Goal: Task Accomplishment & Management: Complete application form

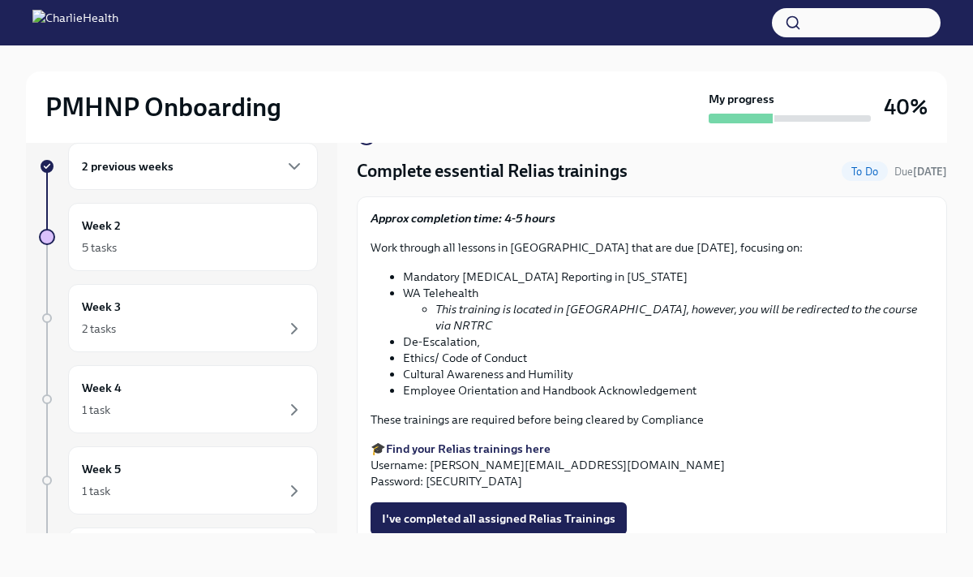
scroll to position [28, 0]
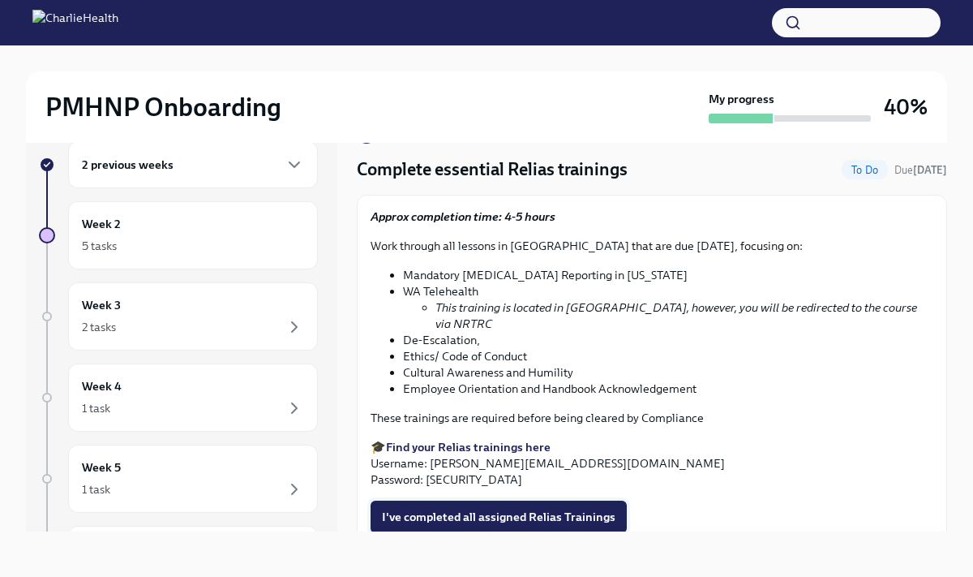
click at [491, 508] on span "I've completed all assigned Relias Trainings" at bounding box center [499, 516] width 234 height 16
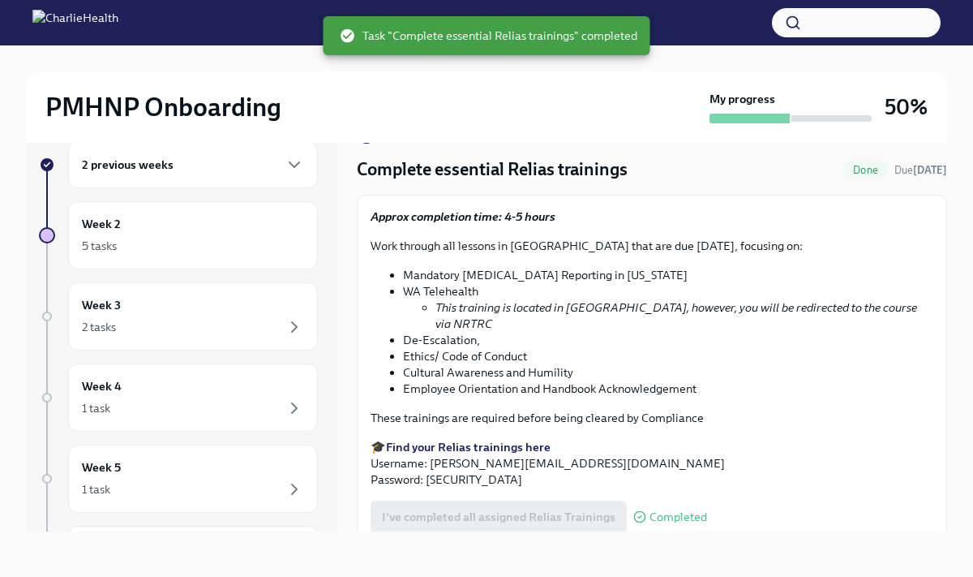
scroll to position [0, 0]
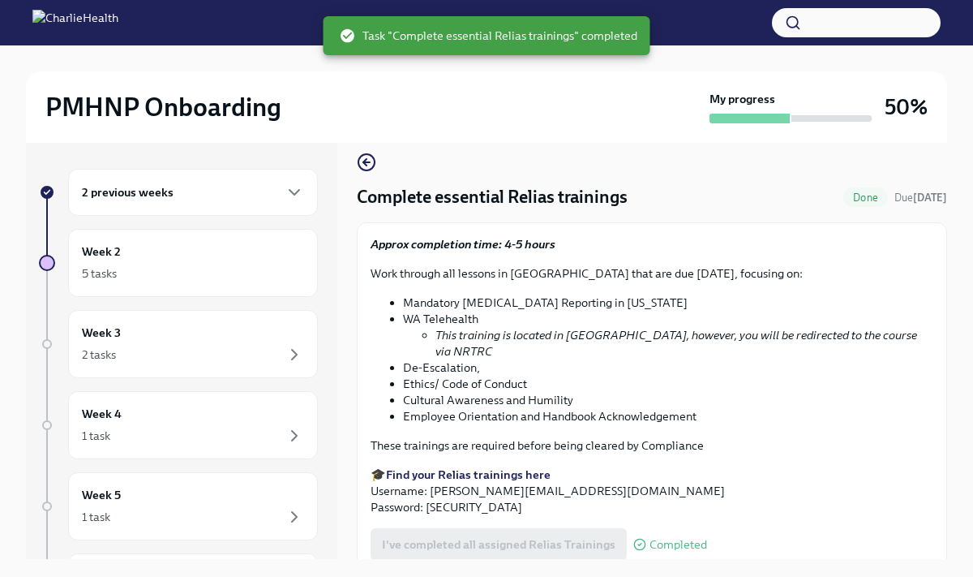
click at [266, 199] on div "2 previous weeks" at bounding box center [193, 191] width 222 height 19
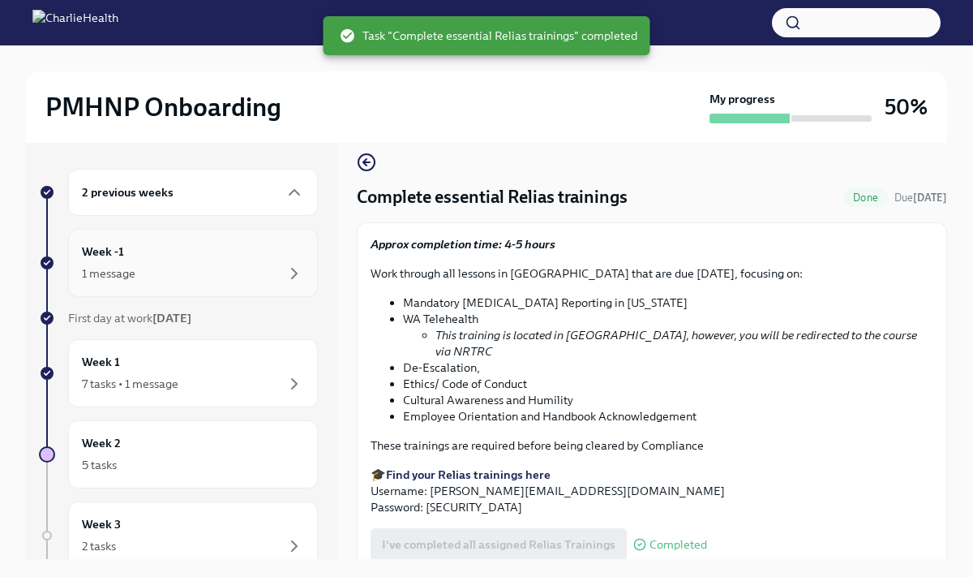
click at [241, 260] on div "Week -1 1 message" at bounding box center [193, 262] width 222 height 41
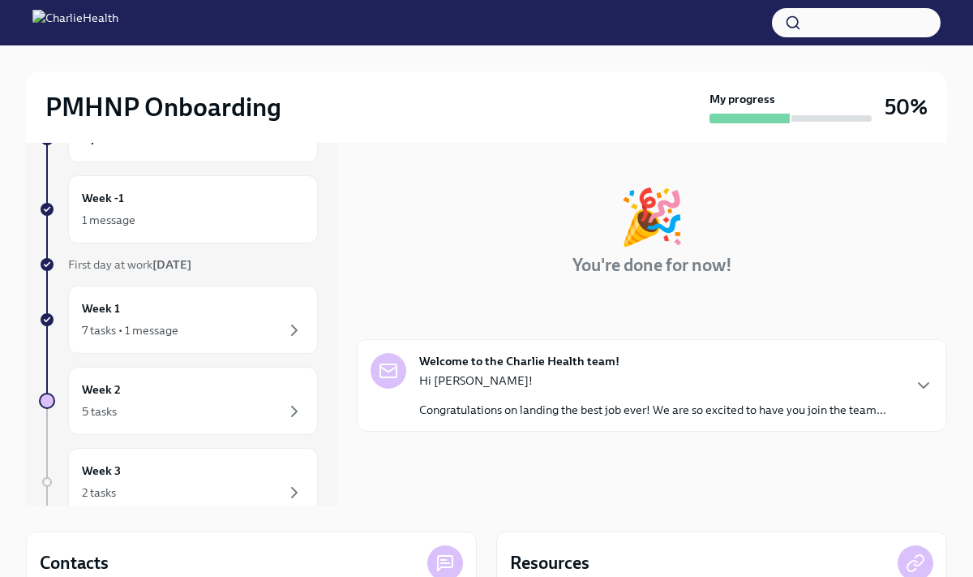
scroll to position [19, 0]
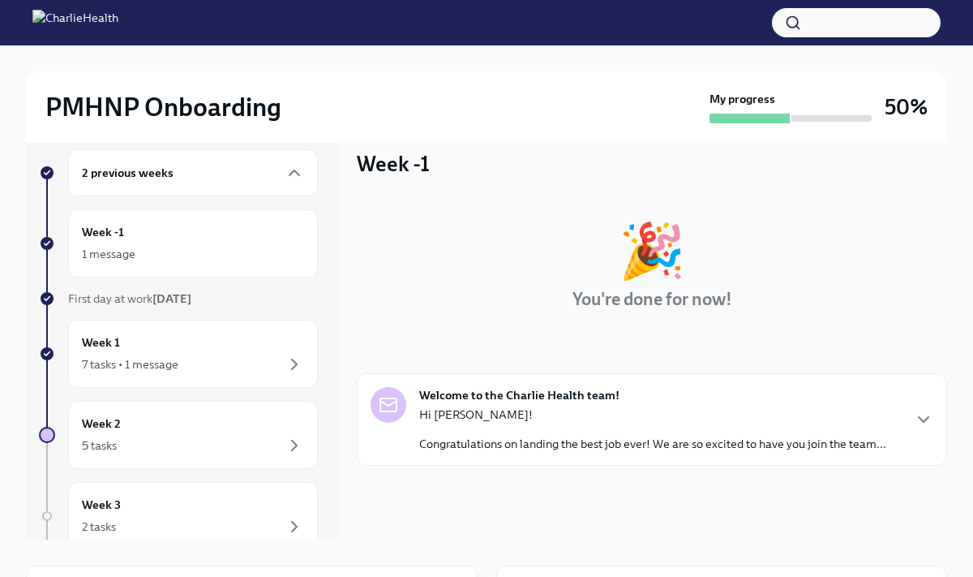
click at [481, 382] on div "Welcome to the Charlie Health team! Hi [PERSON_NAME]! Congratulations on landin…" at bounding box center [652, 419] width 590 height 92
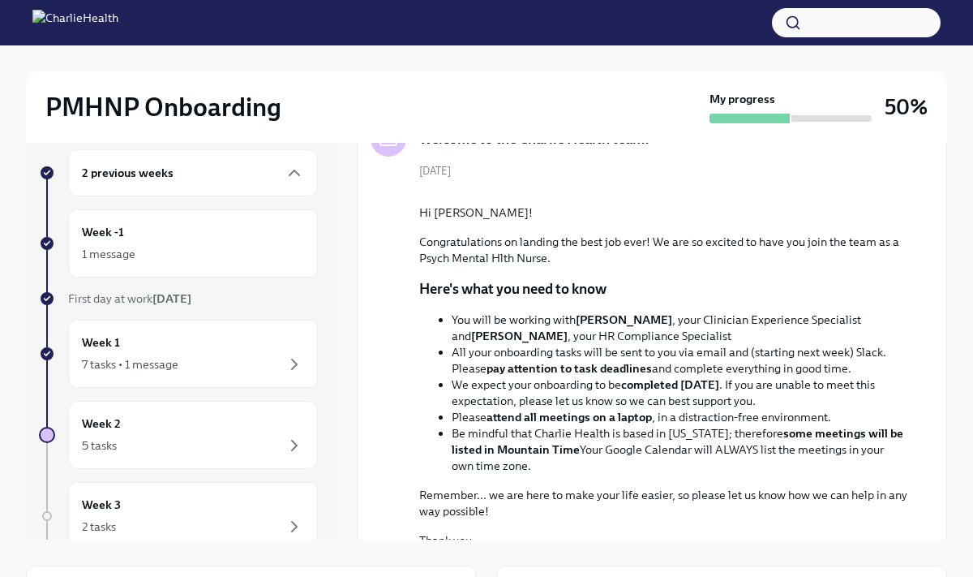
scroll to position [445, 0]
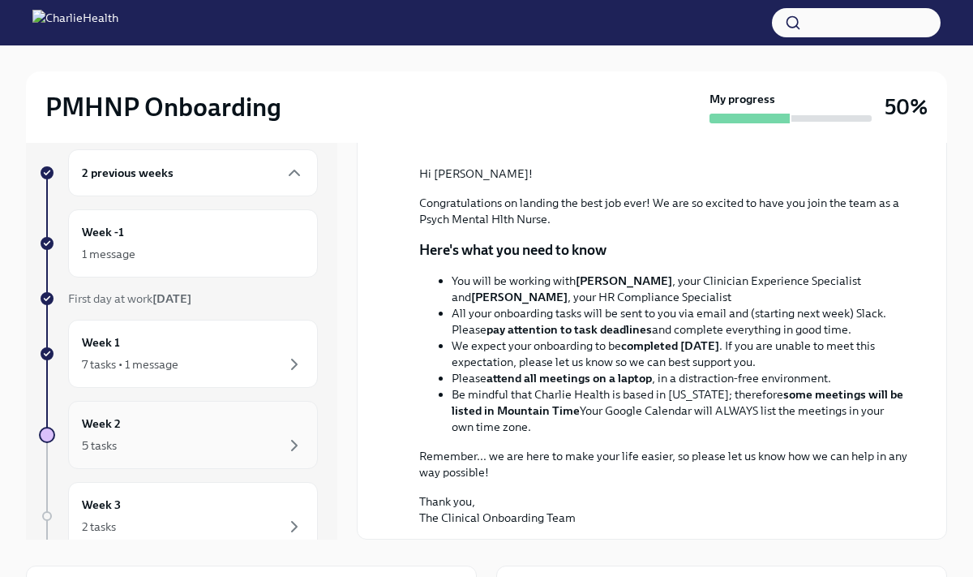
click at [195, 432] on div "Week 2 5 tasks" at bounding box center [193, 434] width 222 height 41
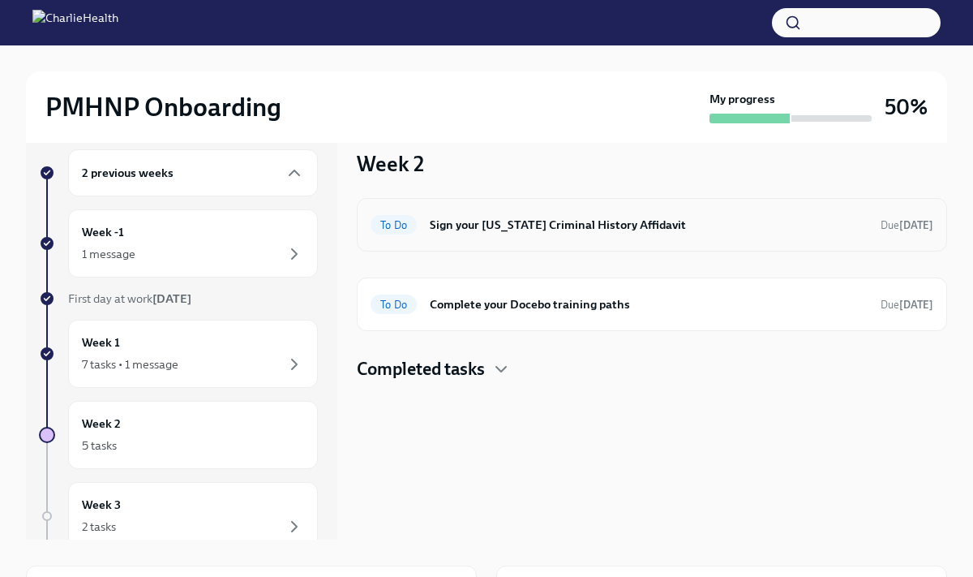
click at [512, 238] on div "To Do Sign your [US_STATE] Criminal History Affidavit Due [DATE]" at bounding box center [652, 225] width 590 height 54
click at [521, 226] on h6 "Sign your [US_STATE] Criminal History Affidavit" at bounding box center [649, 225] width 438 height 18
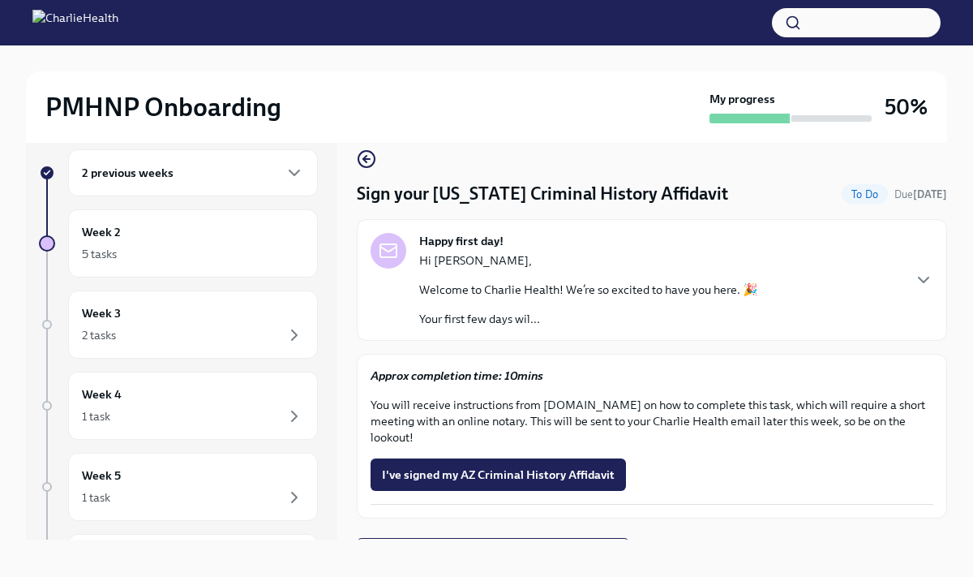
scroll to position [15, 0]
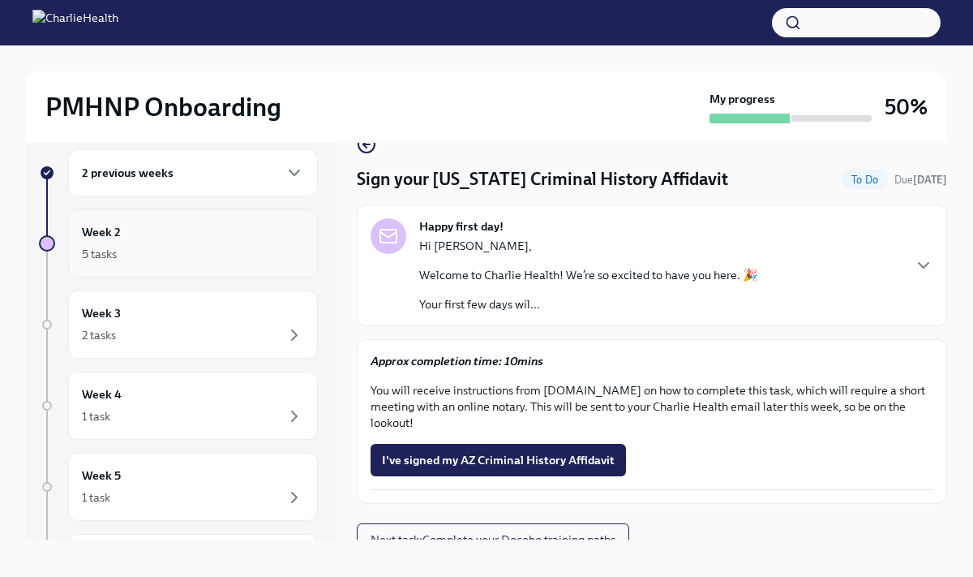
click at [281, 260] on div "5 tasks" at bounding box center [193, 253] width 222 height 19
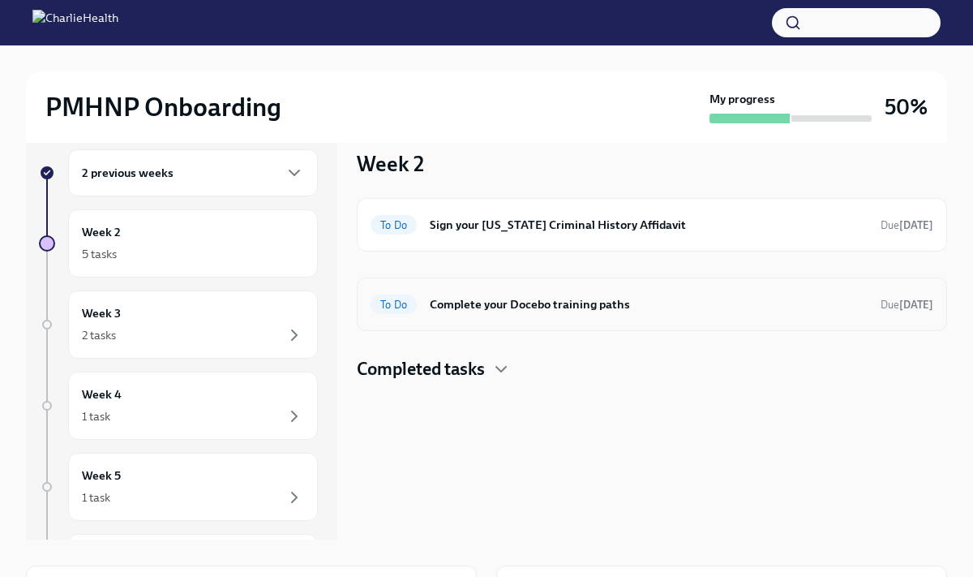
click at [462, 319] on div "To Do Complete your Docebo training paths Due [DATE]" at bounding box center [652, 304] width 590 height 54
click at [403, 306] on span "To Do" at bounding box center [394, 304] width 46 height 12
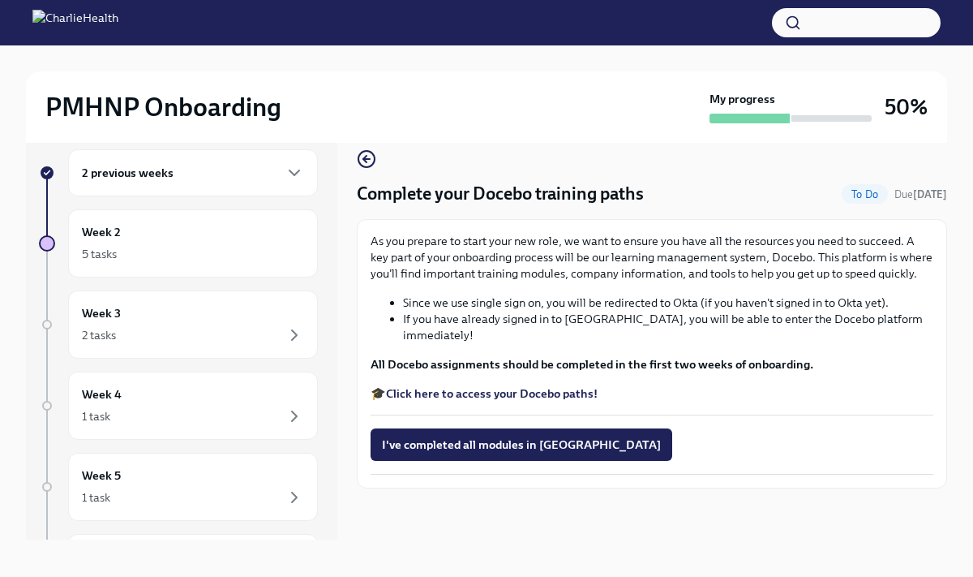
click at [474, 386] on strong "Click here to access your Docebo paths!" at bounding box center [492, 393] width 212 height 15
